Goal: Find specific page/section: Find specific page/section

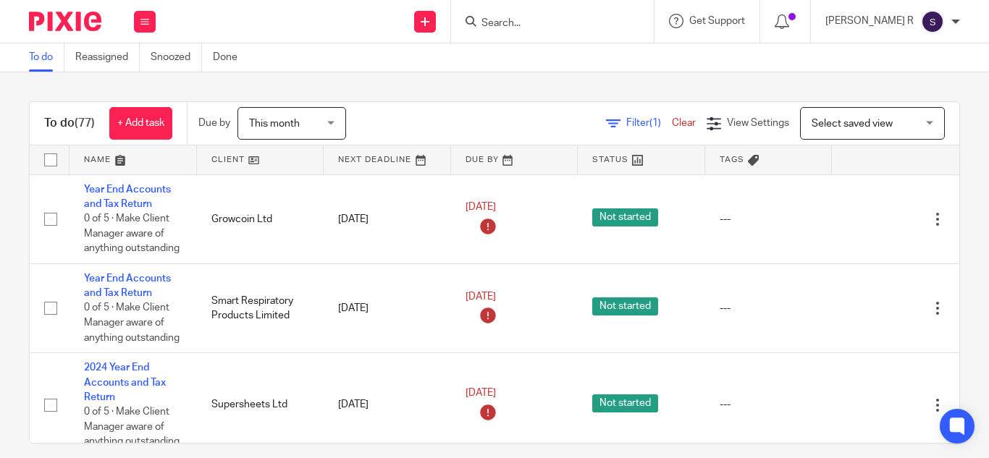
scroll to position [7050, 0]
click at [609, 17] on input "Search" at bounding box center [545, 23] width 130 height 13
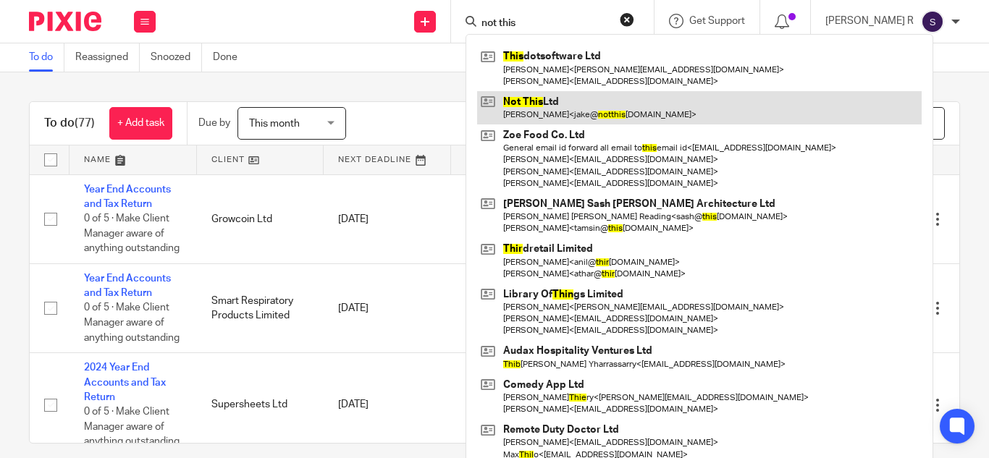
type input "not this"
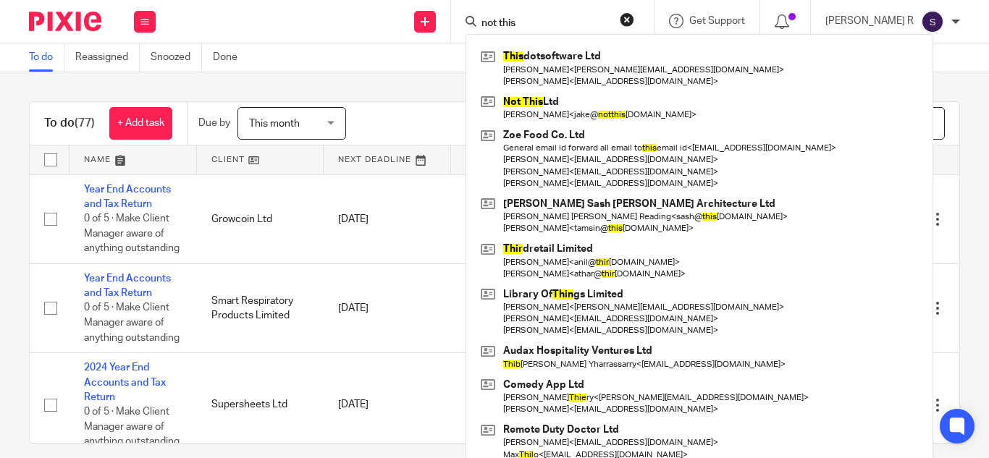
click at [382, 67] on div "To do Reassigned Snoozed Done" at bounding box center [494, 57] width 989 height 29
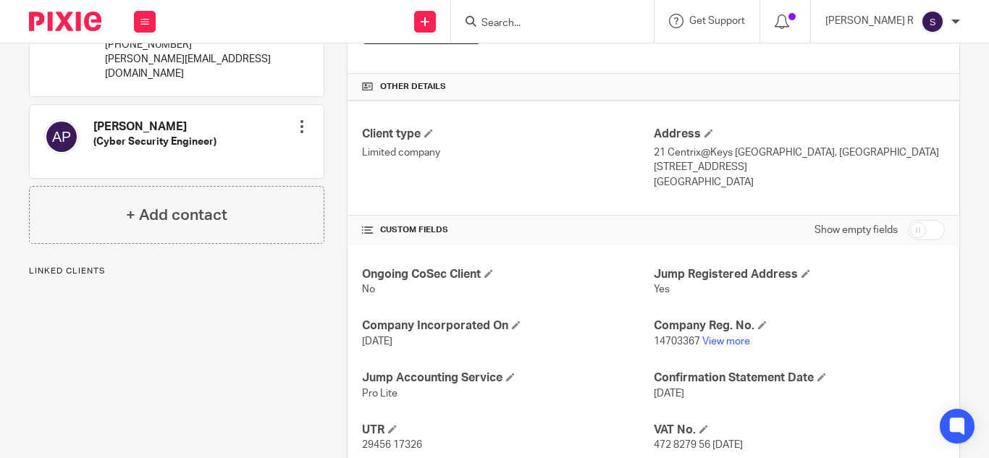
scroll to position [405, 0]
